Goal: Information Seeking & Learning: Learn about a topic

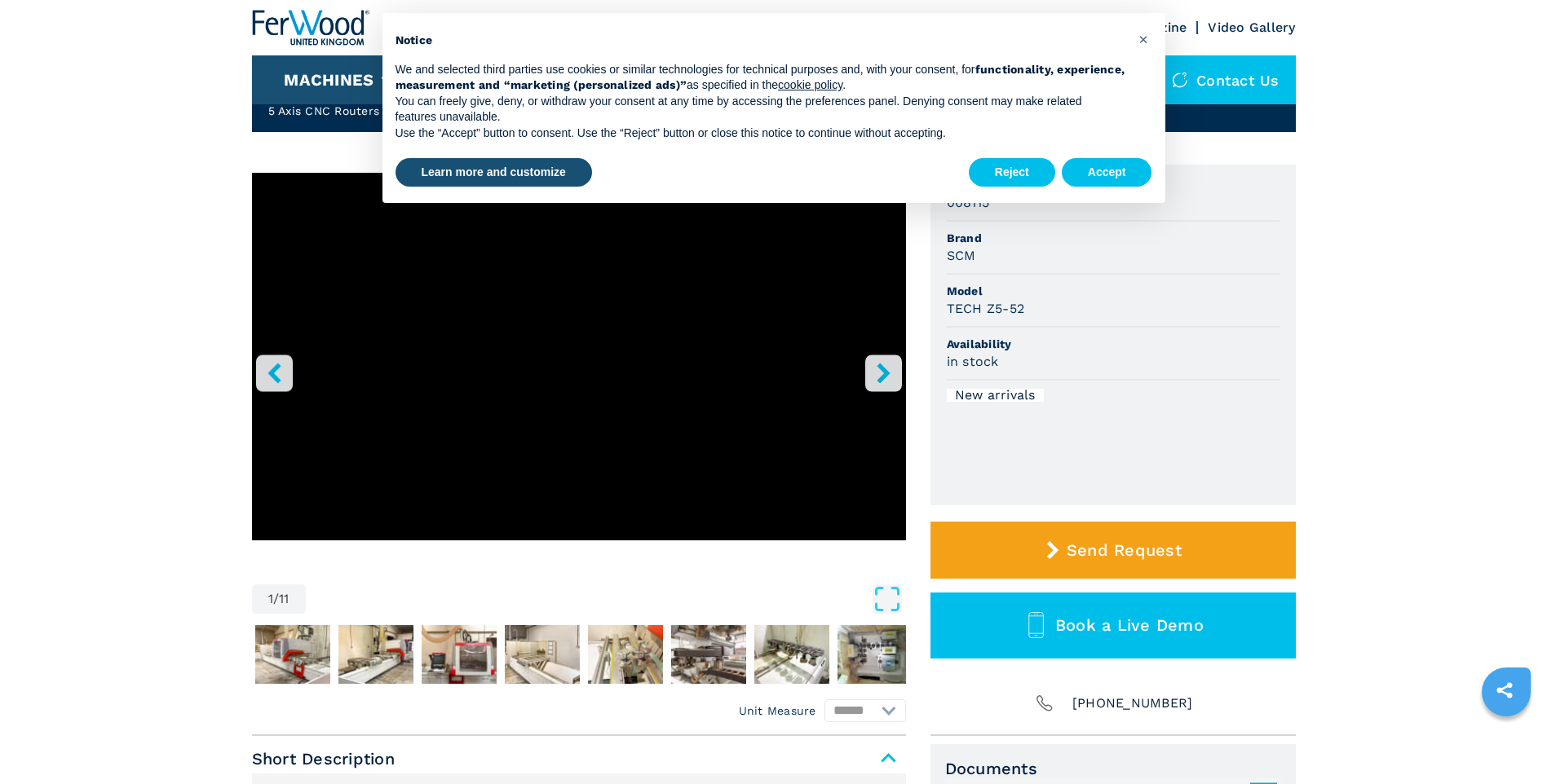
scroll to position [164, 0]
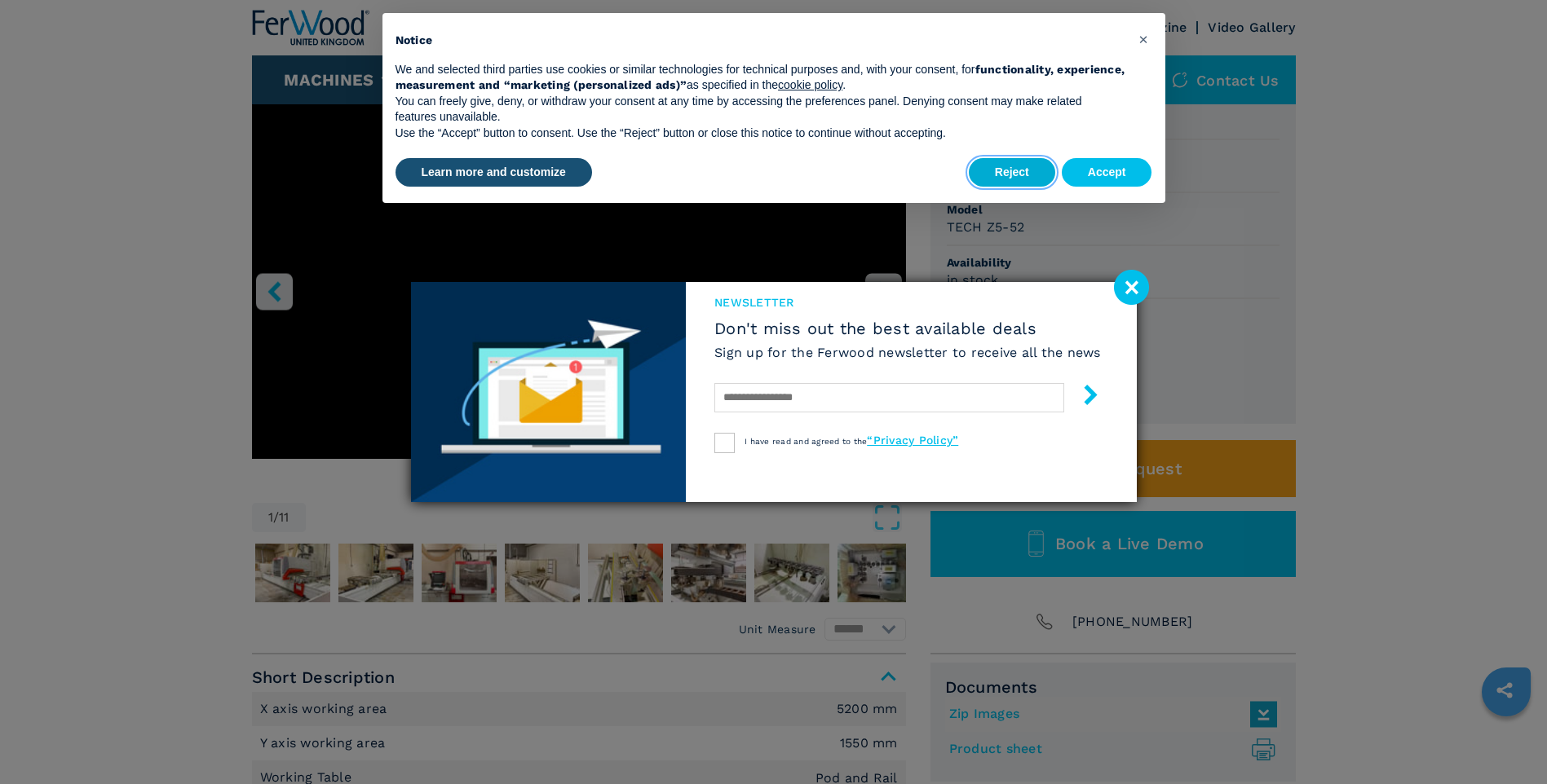
click at [1023, 172] on button "Reject" at bounding box center [1012, 173] width 86 height 30
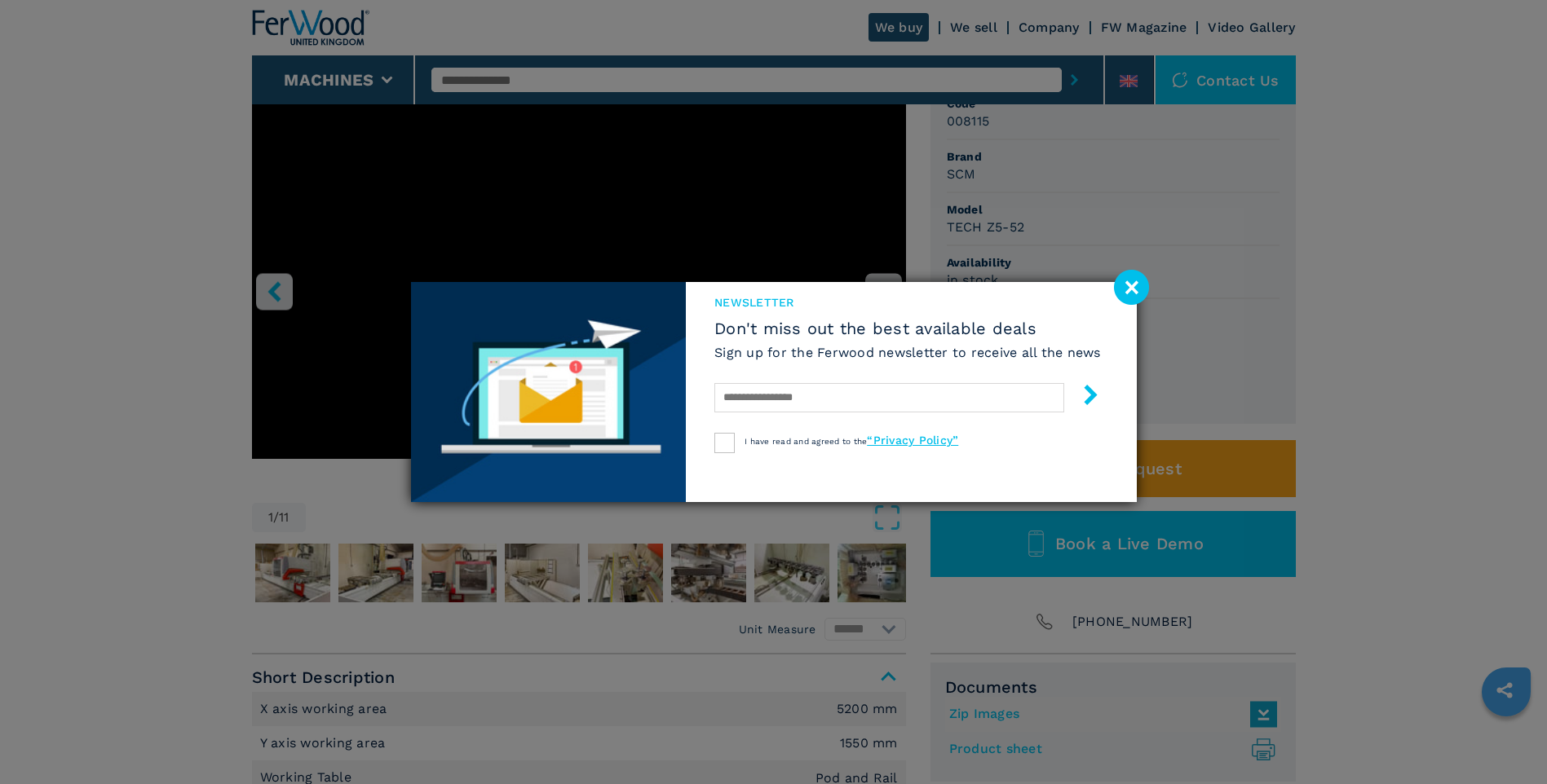
click at [1135, 286] on image at bounding box center [1131, 286] width 35 height 35
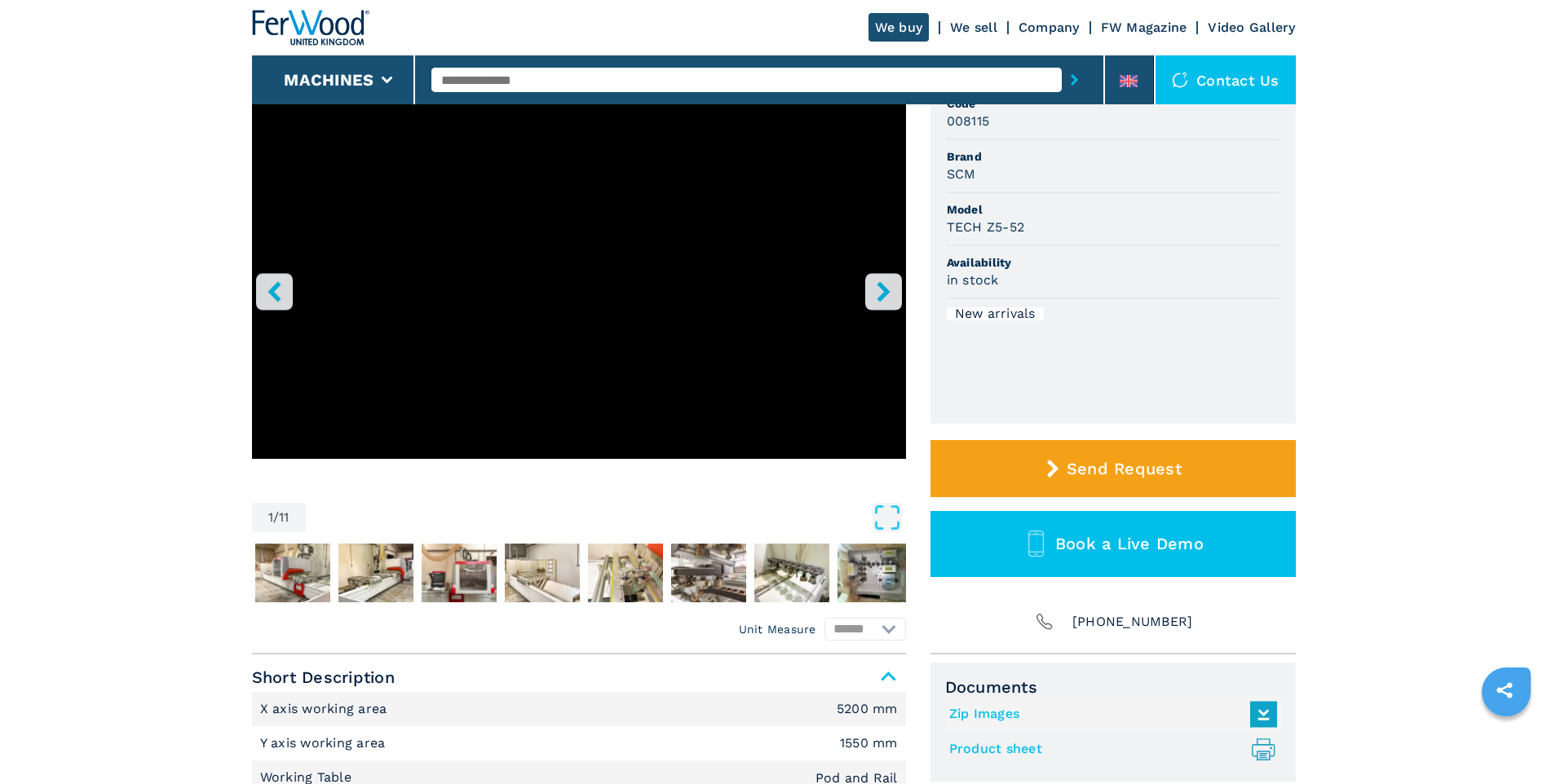
click at [885, 289] on icon "right-button" at bounding box center [883, 291] width 13 height 21
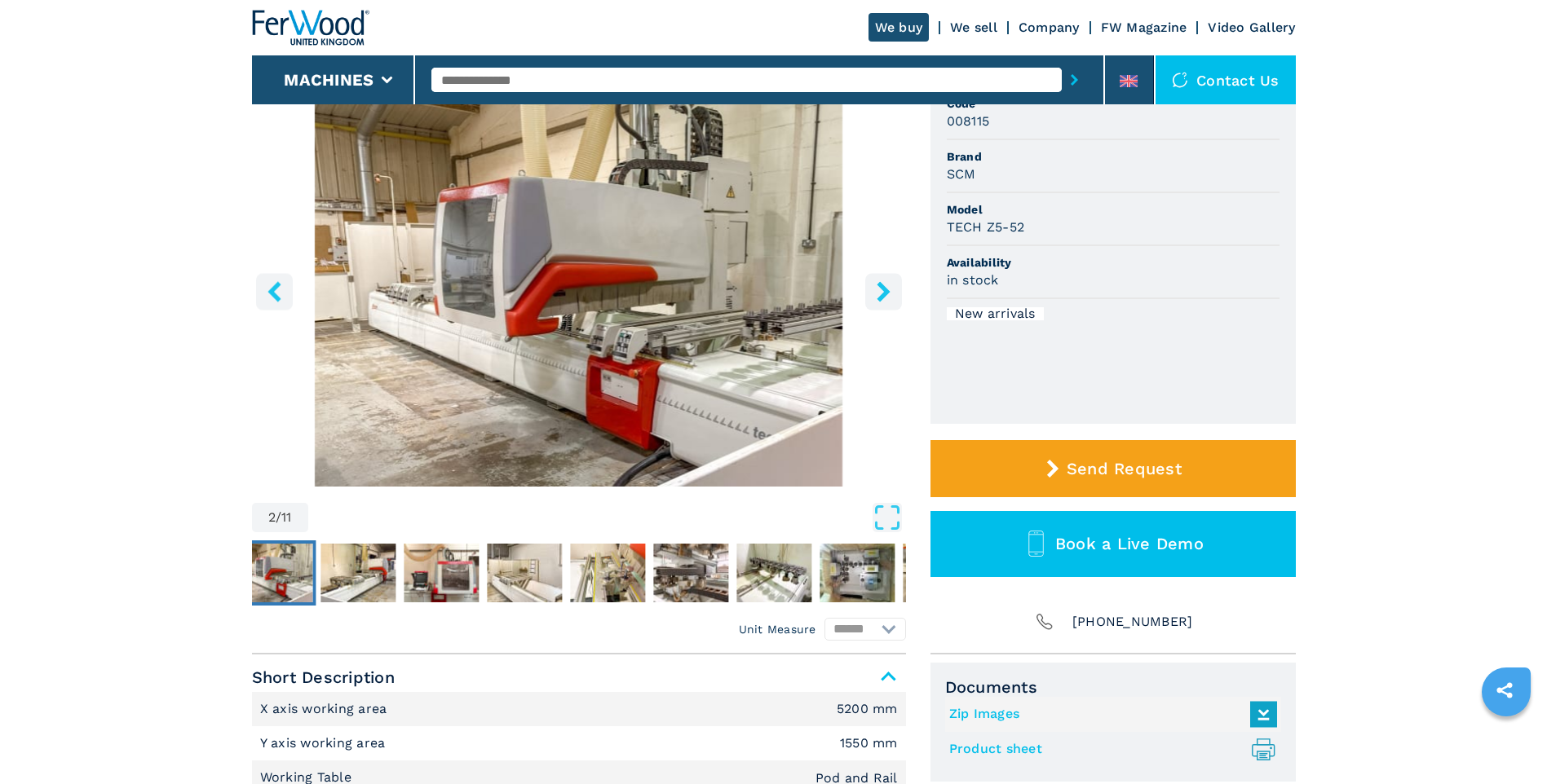
click at [885, 289] on icon "right-button" at bounding box center [883, 291] width 13 height 21
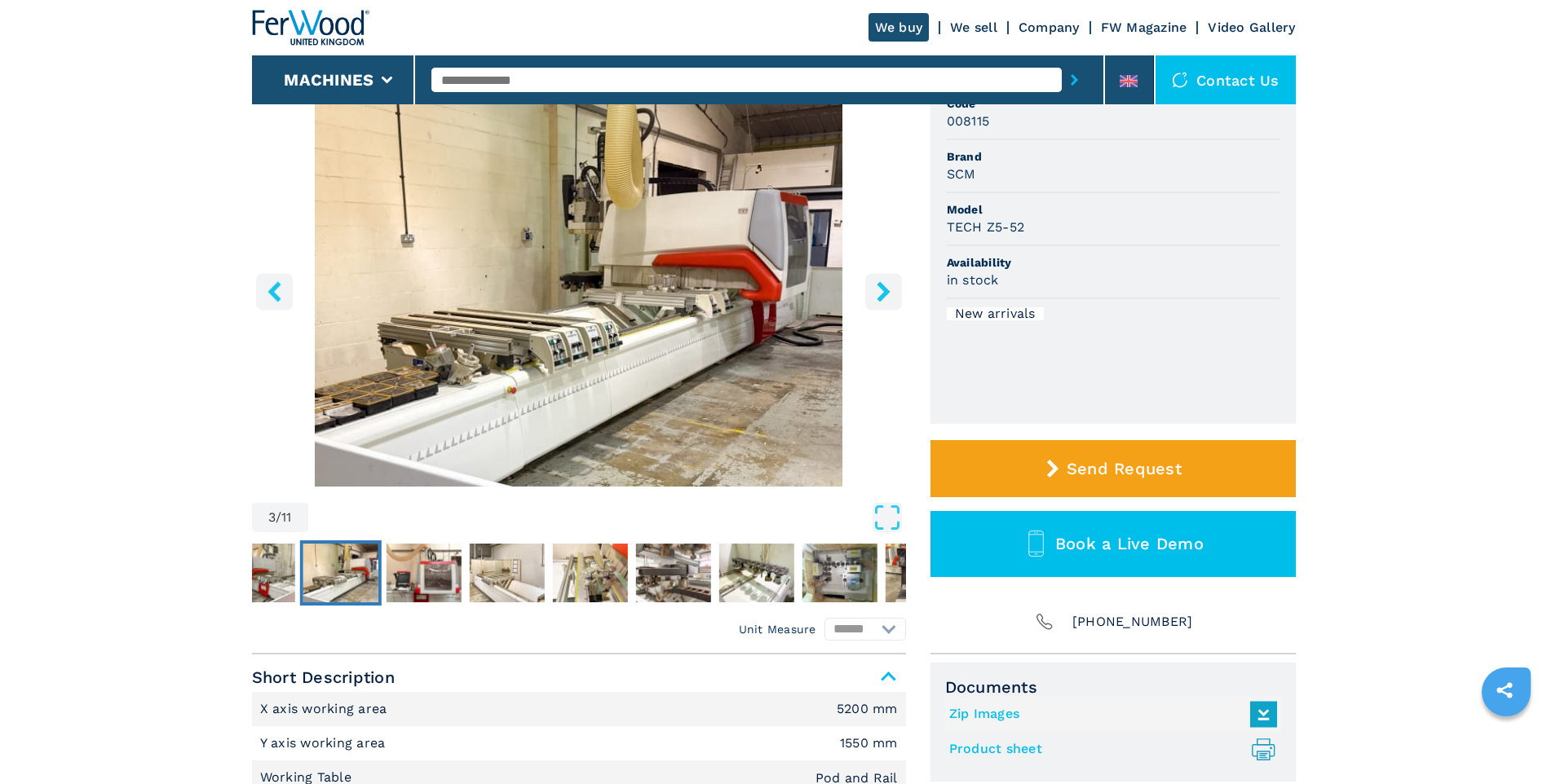
click at [885, 289] on icon "right-button" at bounding box center [883, 291] width 13 height 21
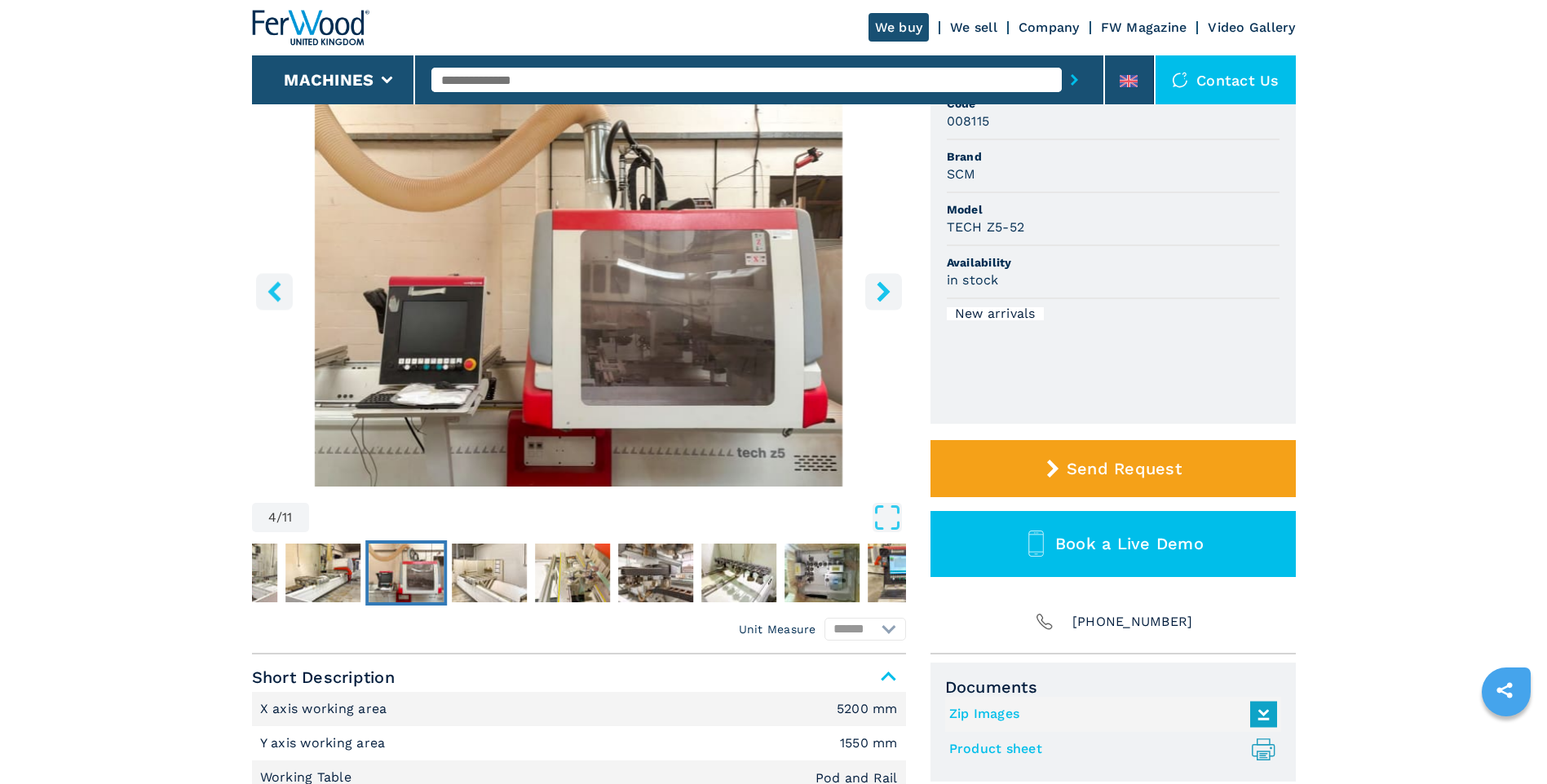
click at [885, 289] on icon "right-button" at bounding box center [883, 291] width 13 height 21
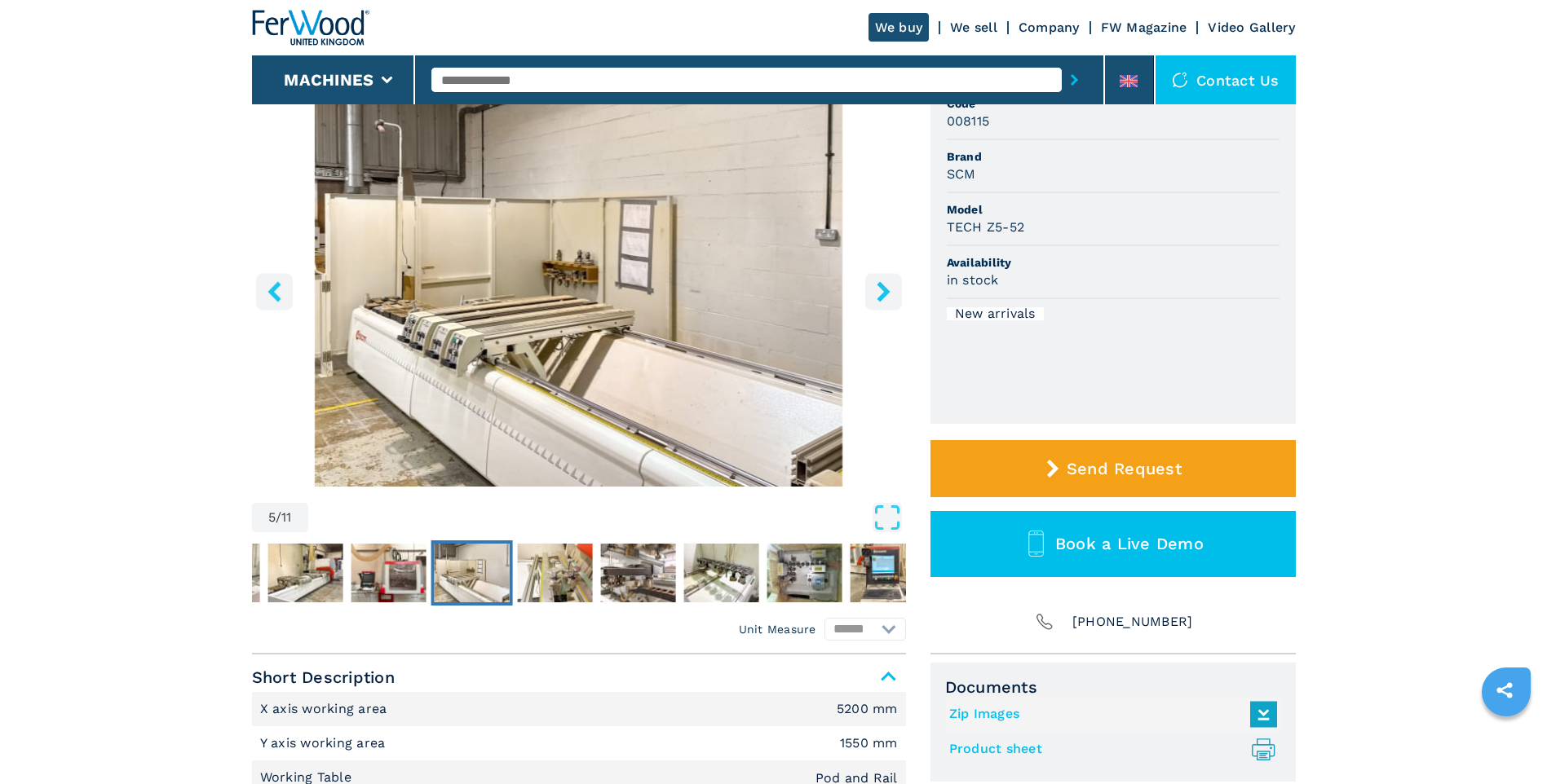
click at [885, 289] on icon "right-button" at bounding box center [883, 291] width 13 height 21
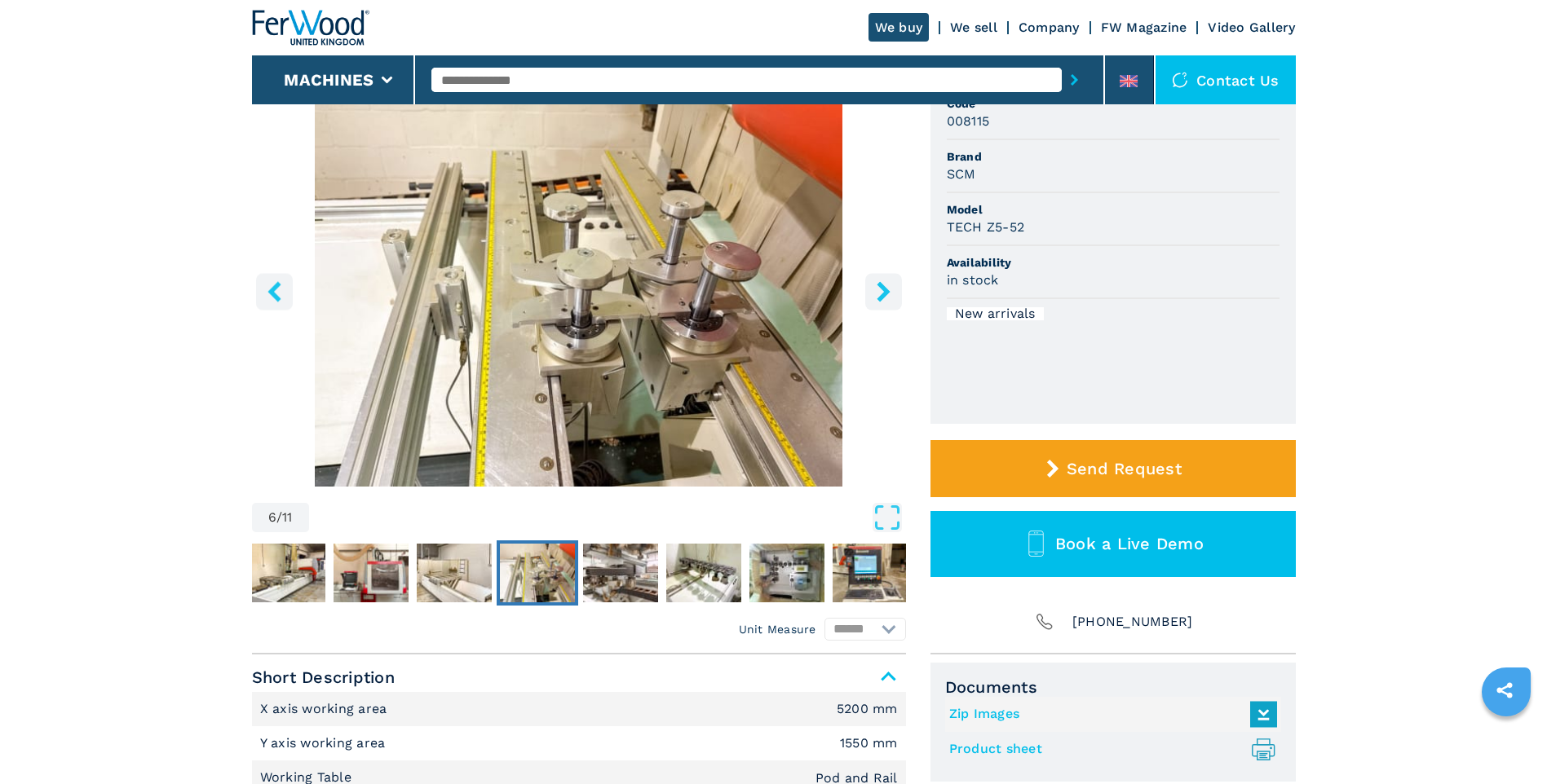
click at [885, 289] on icon "right-button" at bounding box center [883, 291] width 13 height 21
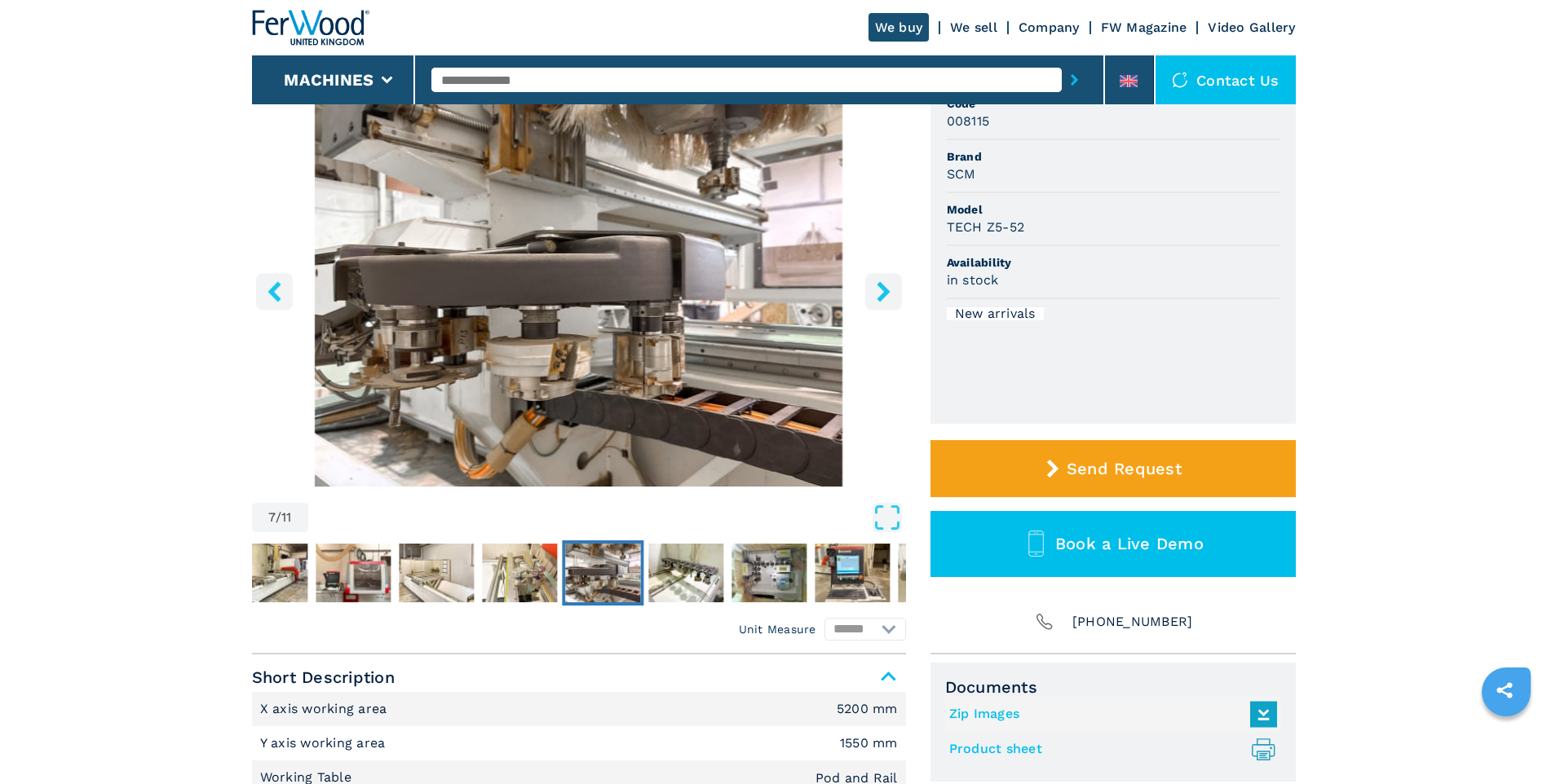
click at [885, 289] on icon "right-button" at bounding box center [883, 291] width 13 height 21
